Goal: Communication & Community: Participate in discussion

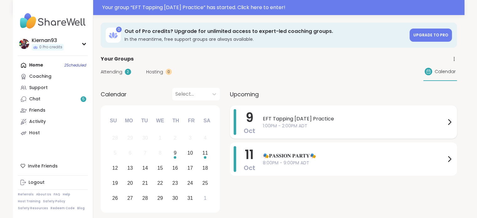
click at [362, 128] on span "1:00PM - 2:00PM ADT" at bounding box center [354, 126] width 183 height 7
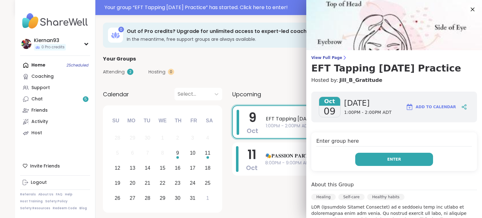
click at [359, 156] on button "Enter" at bounding box center [394, 159] width 78 height 13
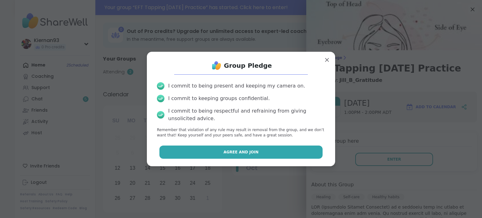
click at [293, 152] on button "Agree and Join" at bounding box center [240, 152] width 163 height 13
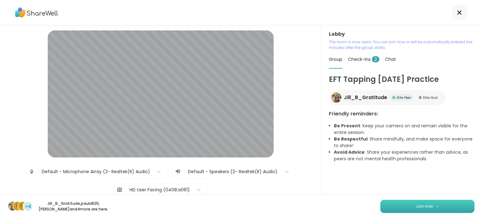
click at [391, 209] on button "Join now" at bounding box center [427, 206] width 94 height 13
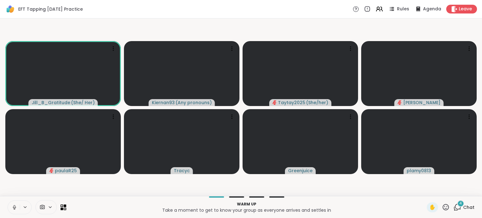
click at [11, 207] on button at bounding box center [14, 207] width 12 height 13
click at [463, 206] on span "Chat" at bounding box center [468, 207] width 11 height 6
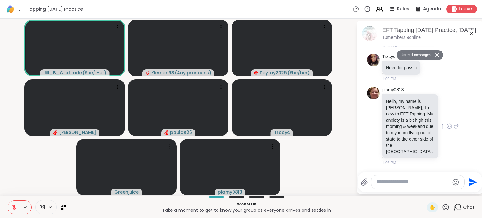
scroll to position [380, 0]
click at [411, 185] on textarea "Type your message" at bounding box center [412, 182] width 73 height 7
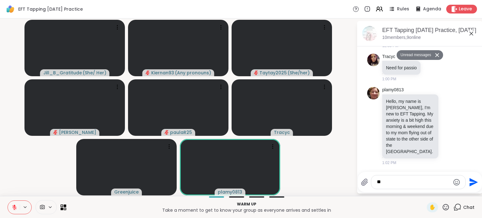
type textarea "*"
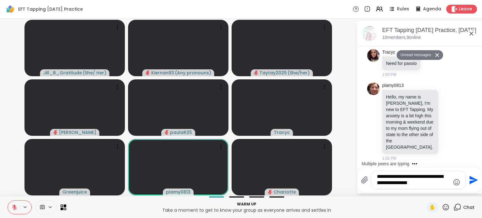
click at [396, 183] on textarea "**********" at bounding box center [413, 179] width 73 height 13
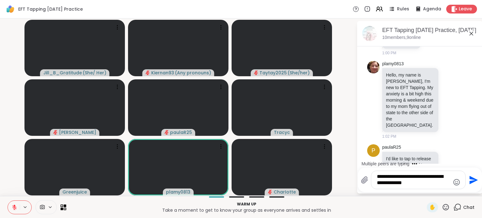
scroll to position [428, 0]
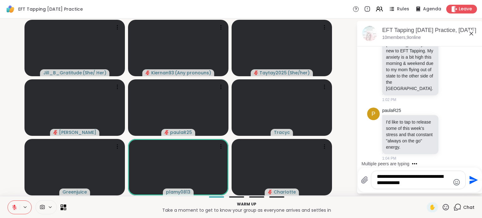
type textarea "**********"
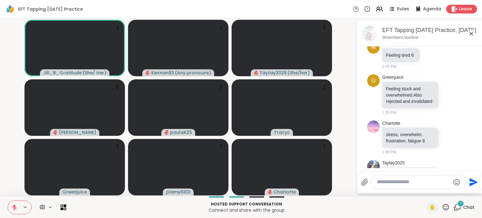
scroll to position [751, 0]
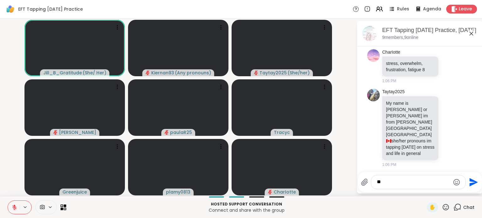
type textarea "*"
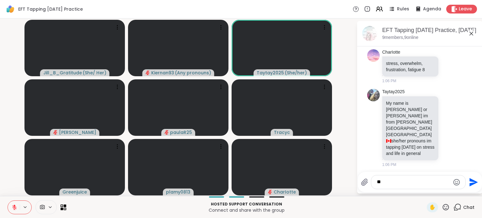
type textarea "***"
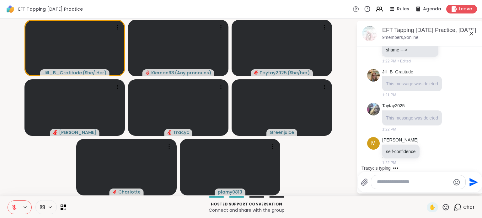
scroll to position [1204, 0]
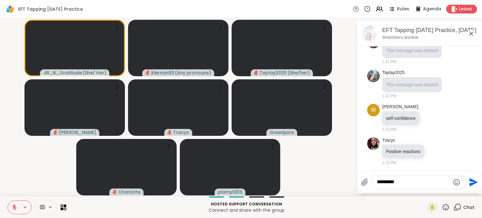
type textarea "**********"
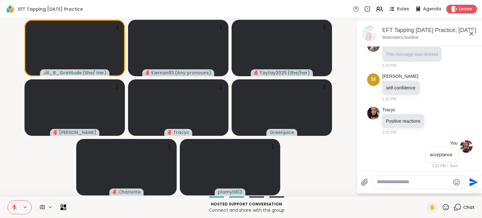
scroll to position [1263, 0]
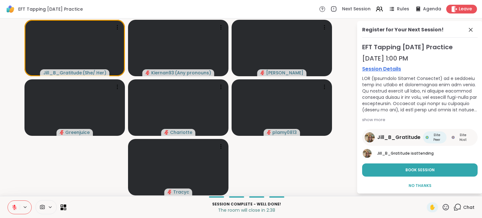
click at [465, 34] on div "Register for Your Next Session!" at bounding box center [419, 32] width 115 height 12
click at [467, 30] on icon at bounding box center [471, 30] width 8 height 8
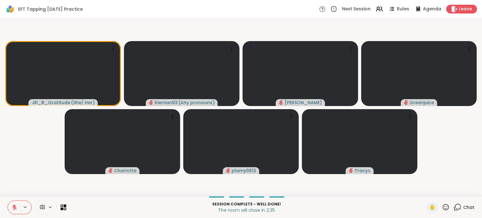
click at [453, 206] on icon at bounding box center [457, 207] width 8 height 8
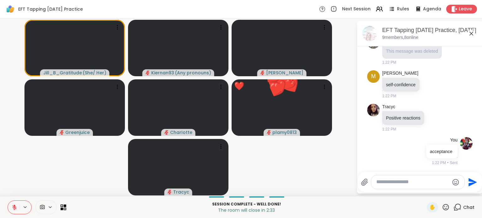
click at [397, 185] on textarea "Type your message" at bounding box center [412, 182] width 73 height 7
click at [442, 208] on icon at bounding box center [446, 207] width 8 height 8
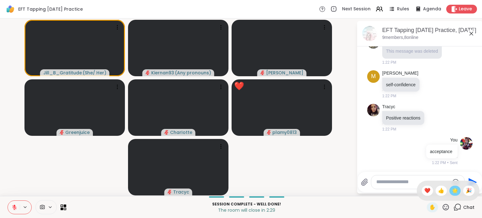
click at [452, 191] on span "🌟" at bounding box center [455, 191] width 6 height 8
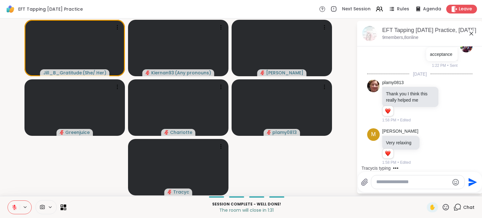
scroll to position [1360, 0]
click at [427, 184] on textarea "Type your message" at bounding box center [412, 182] width 73 height 7
type textarea "**********"
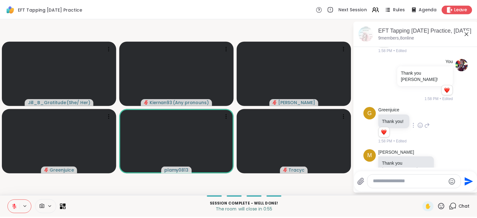
scroll to position [1529, 0]
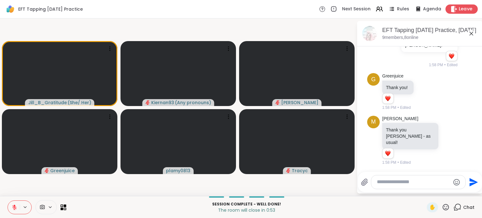
click at [459, 8] on span "Leave" at bounding box center [466, 9] width 14 height 7
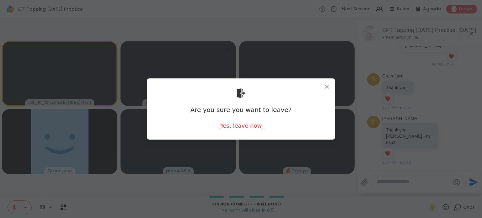
click at [231, 129] on div "Yes, leave now" at bounding box center [240, 126] width 41 height 8
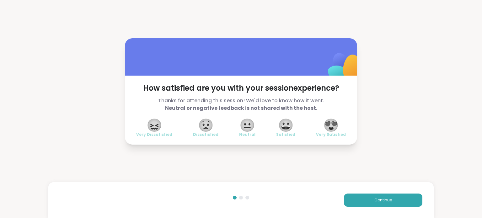
click at [326, 128] on span "😍" at bounding box center [331, 124] width 16 height 11
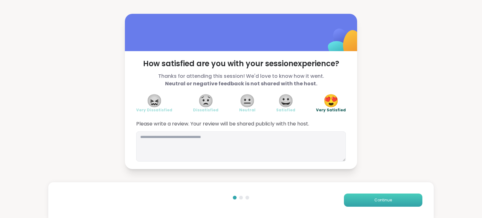
click at [363, 199] on button "Continue" at bounding box center [383, 200] width 78 height 13
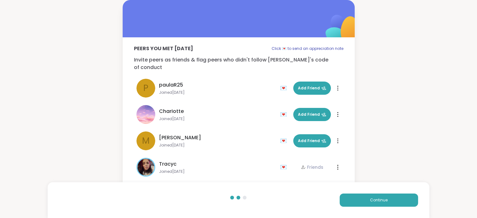
scroll to position [98, 0]
